Goal: Information Seeking & Learning: Learn about a topic

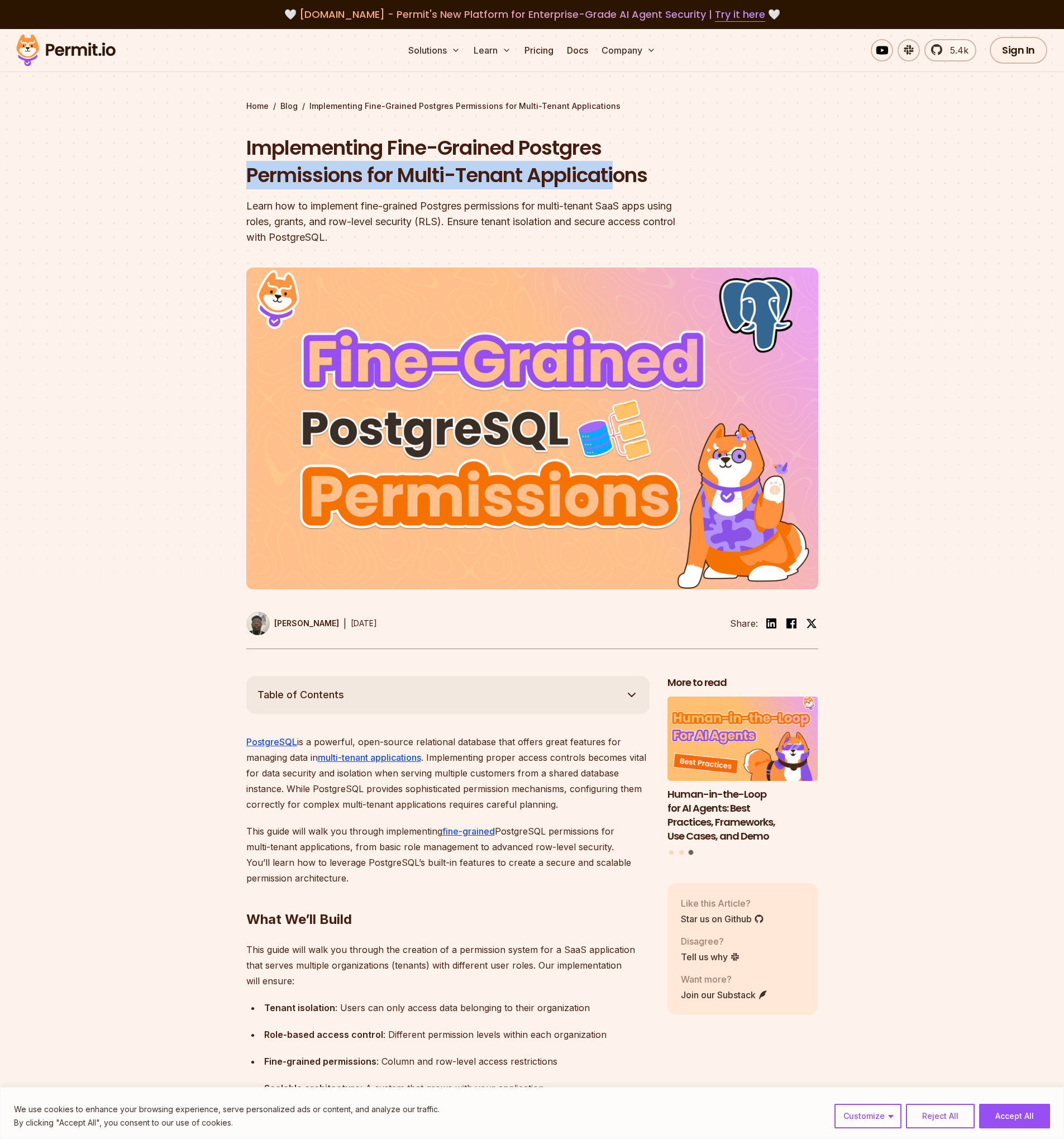
drag, startPoint x: 229, startPoint y: 164, endPoint x: 615, endPoint y: 176, distance: 386.2
click at [615, 176] on section "Home / Blog / Implementing Fine-Grained Postgres Permissions for Multi-Tenant A…" at bounding box center [532, 353] width 1064 height 647
click at [615, 176] on h1 "Implementing Fine-Grained Postgres Permissions for Multi-Tenant Applications" at bounding box center [461, 161] width 429 height 55
drag, startPoint x: 667, startPoint y: 168, endPoint x: 234, endPoint y: 135, distance: 434.3
click at [234, 135] on section "Home / Blog / Implementing Fine-Grained Postgres Permissions for Multi-Tenant A…" at bounding box center [532, 353] width 1064 height 647
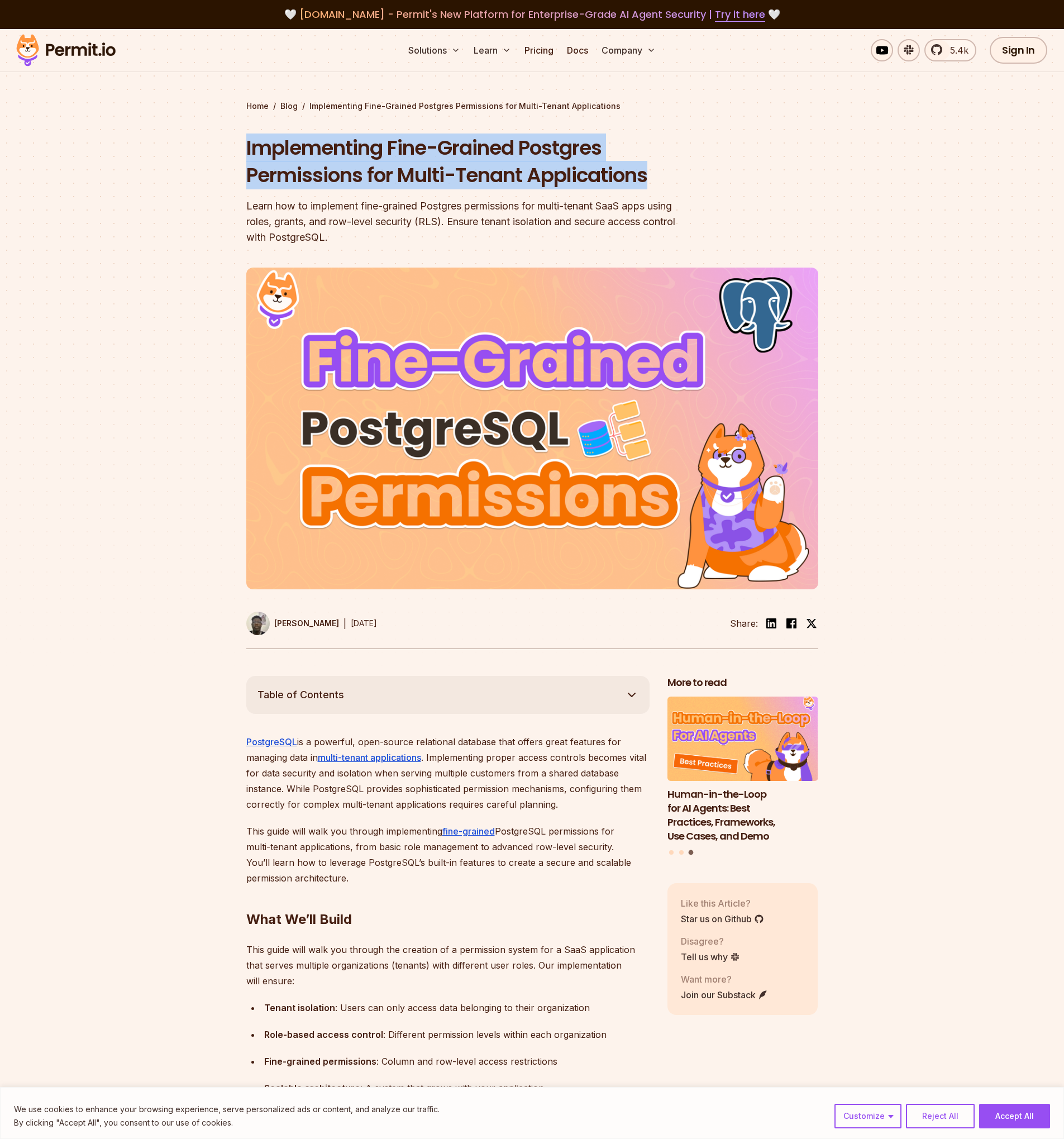
click at [423, 164] on h1 "Implementing Fine-Grained Postgres Permissions for Multi-Tenant Applications" at bounding box center [461, 161] width 429 height 55
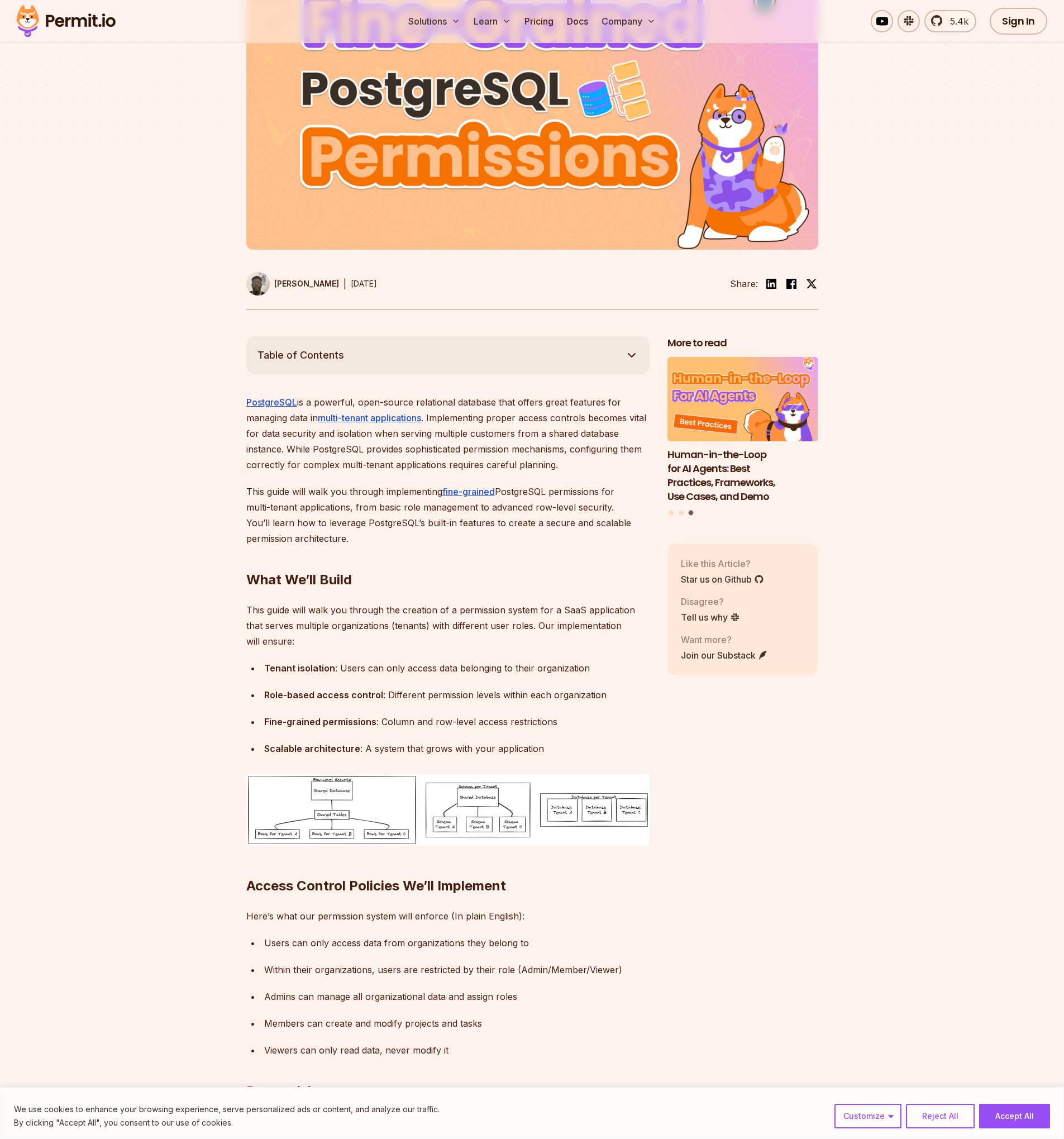
scroll to position [402, 0]
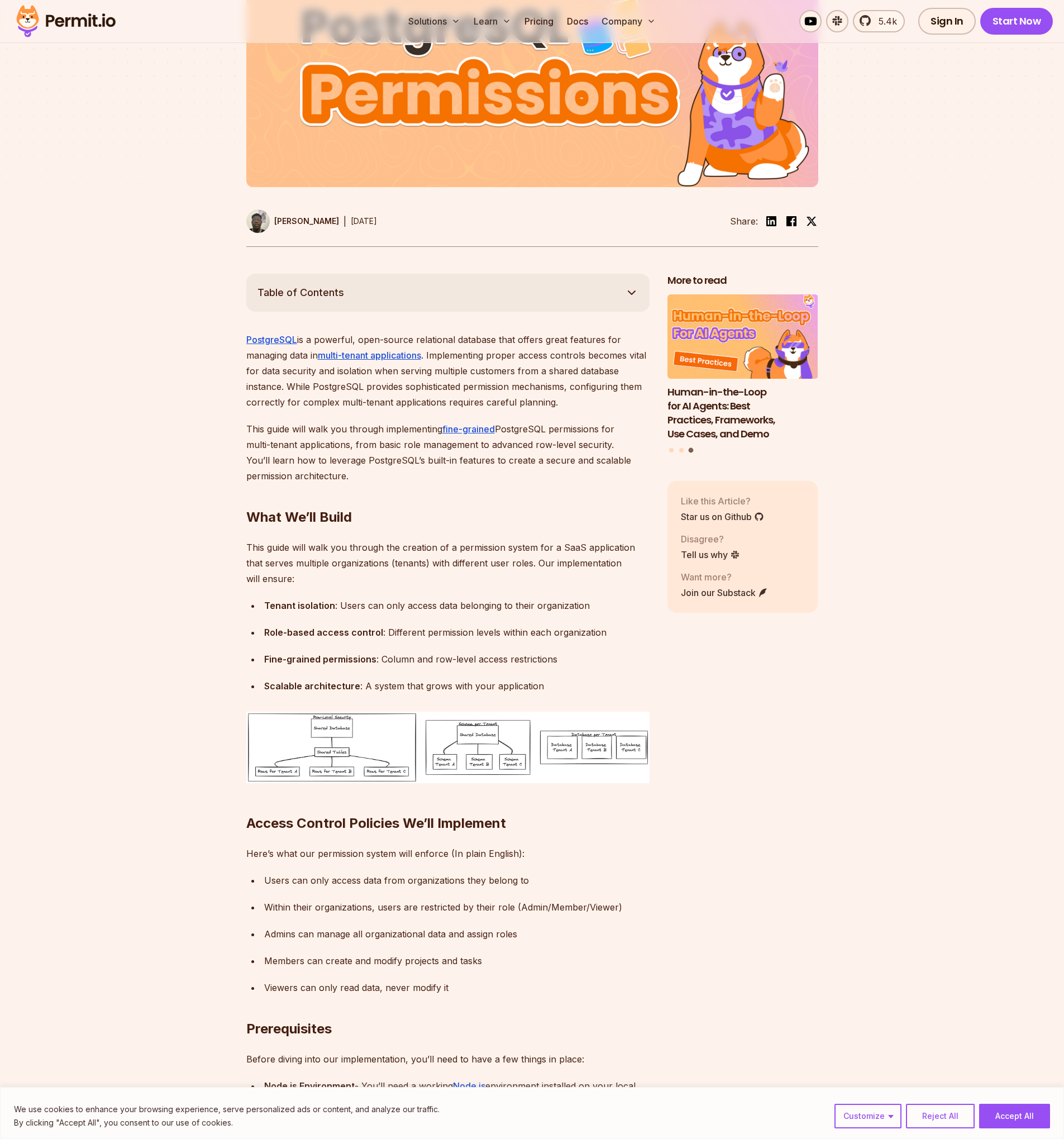
click at [497, 286] on button "Table of Contents" at bounding box center [448, 293] width 404 height 38
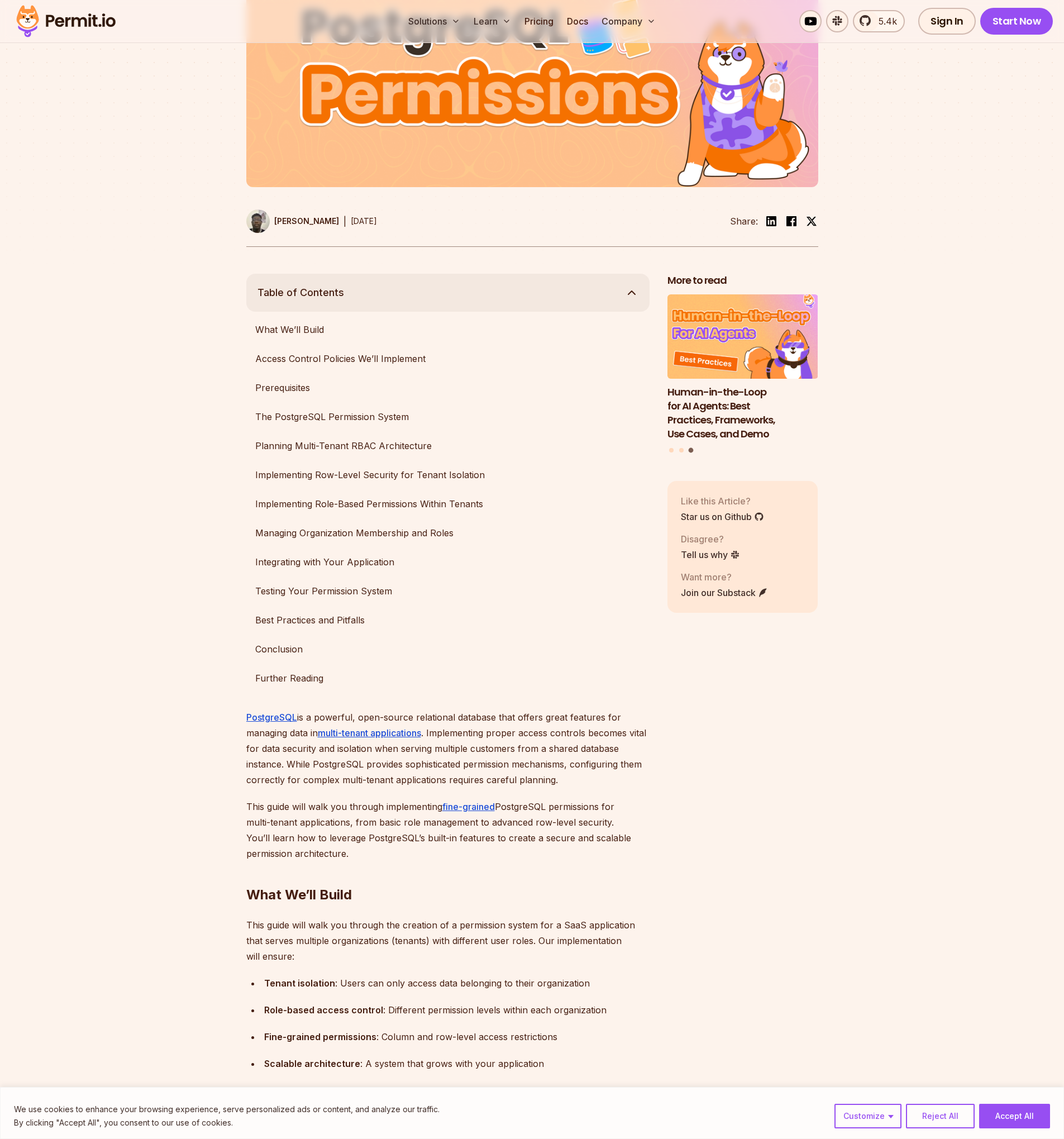
click at [496, 286] on button "Table of Contents" at bounding box center [448, 293] width 404 height 38
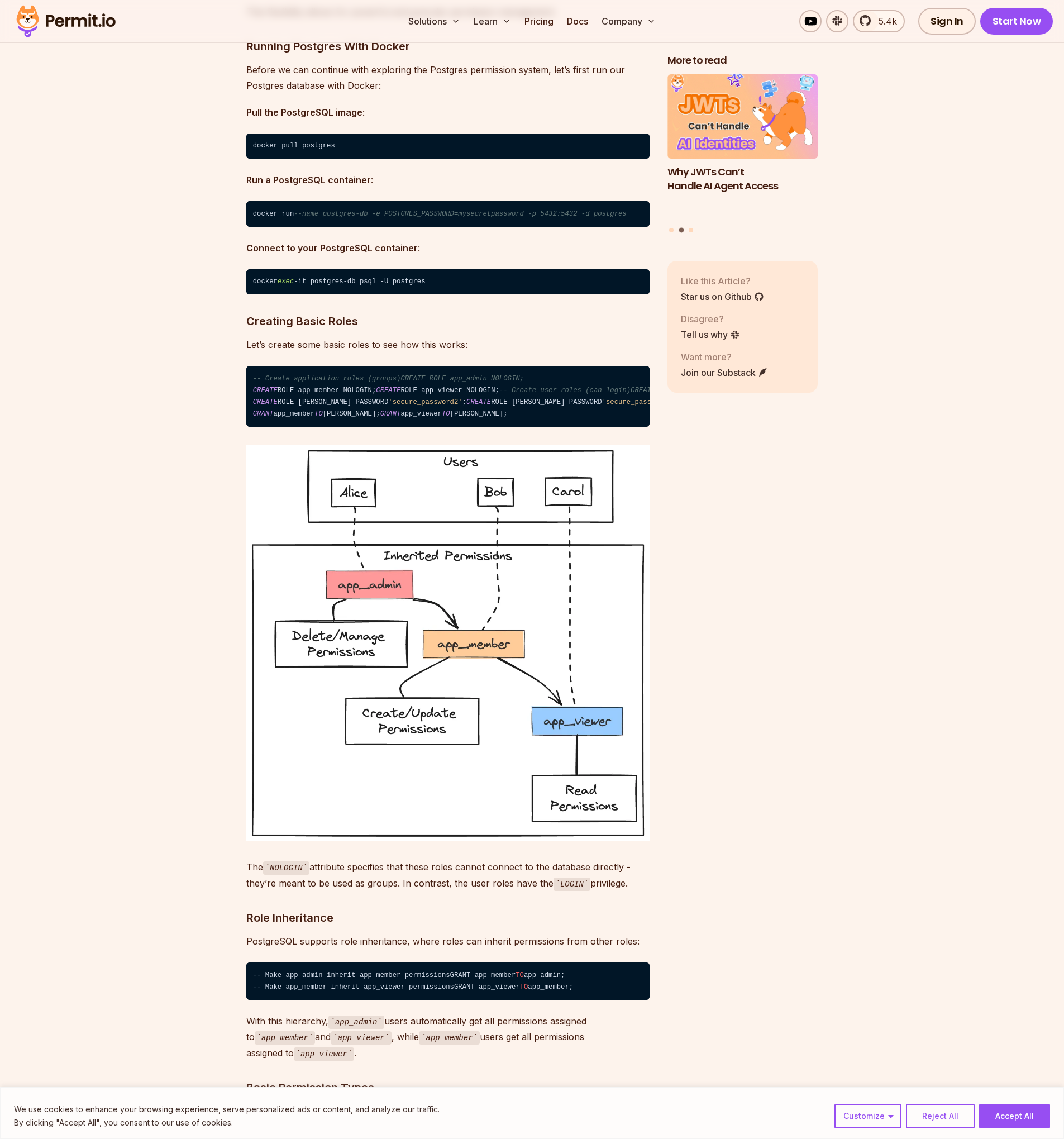
scroll to position [2011, 0]
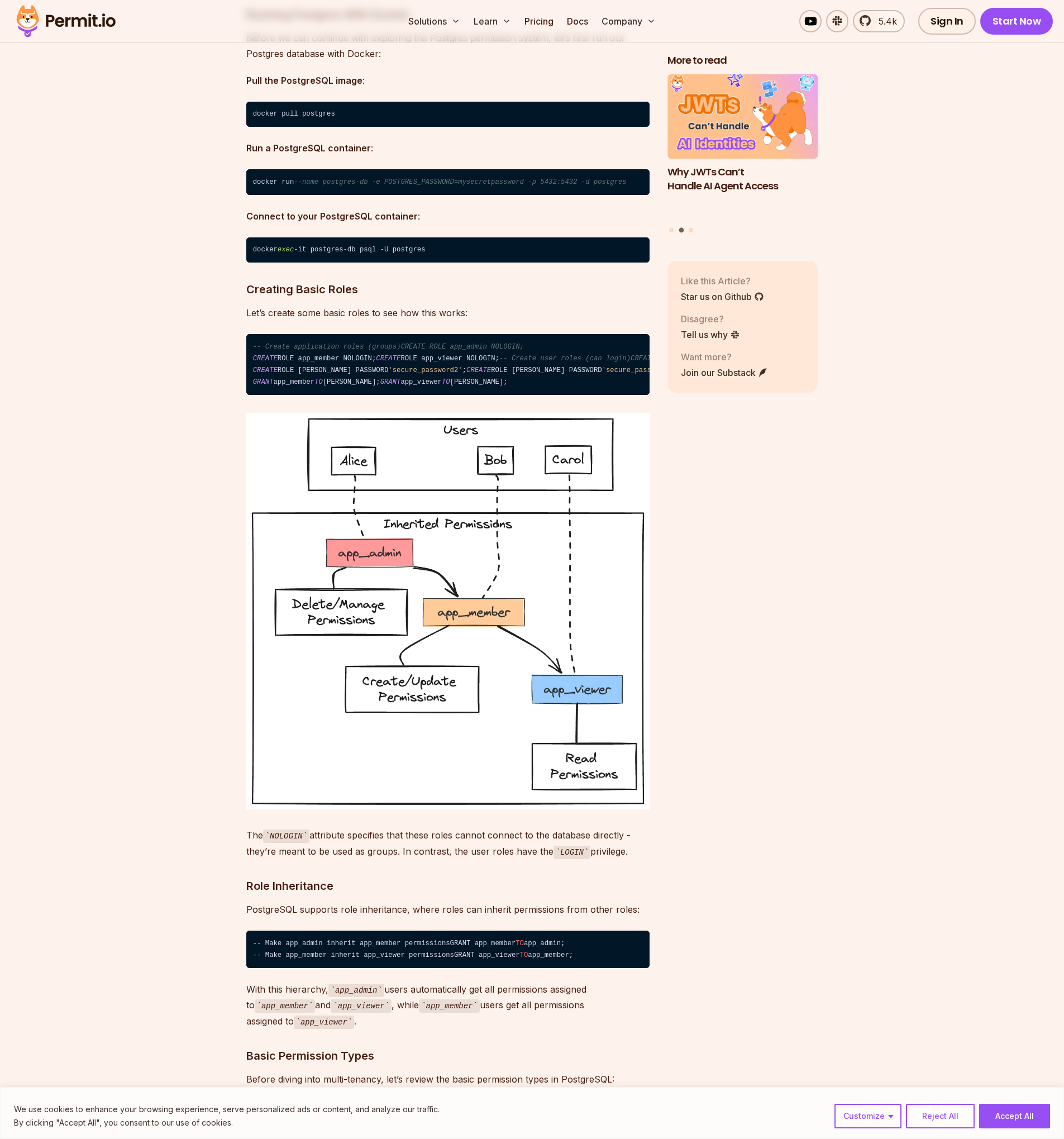
drag, startPoint x: 415, startPoint y: 365, endPoint x: 184, endPoint y: 355, distance: 231.2
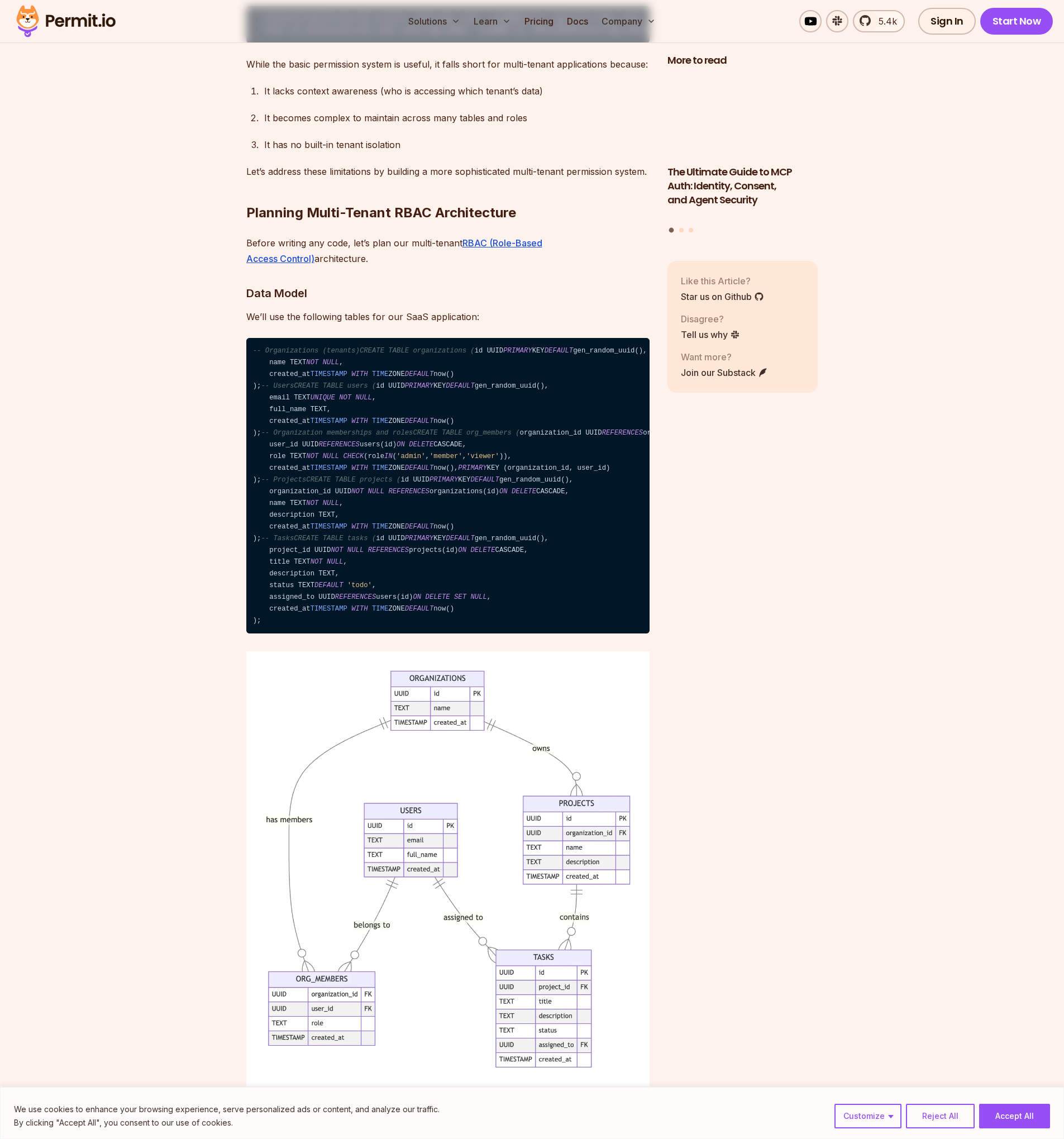
scroll to position [3486, 0]
